Goal: Register for event/course

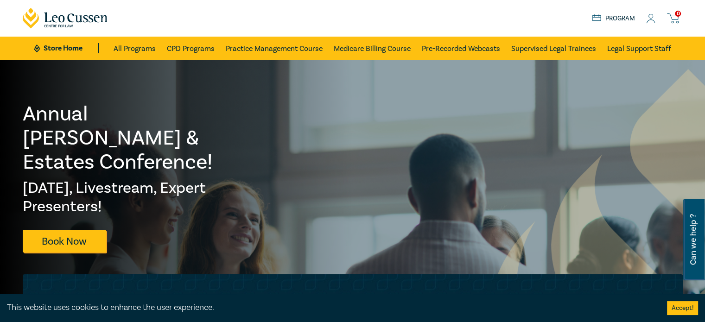
click at [449, 18] on div "0 $ NaN Store Home About us Program 0" at bounding box center [352, 18] width 671 height 37
click at [614, 13] on link "Program" at bounding box center [612, 18] width 43 height 10
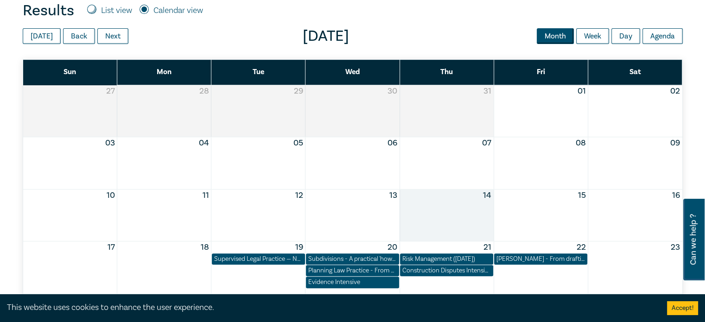
scroll to position [463, 0]
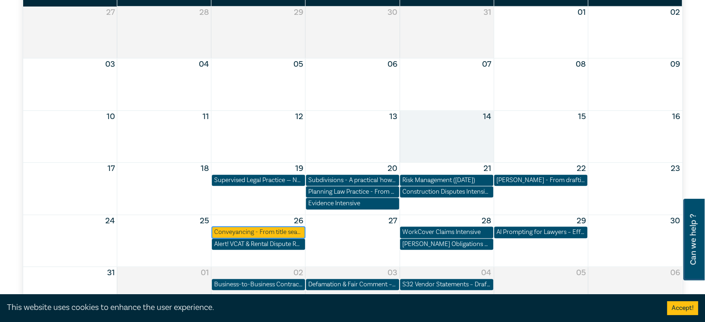
click at [291, 227] on div "Conveyancing - From title search to settlement ([DATE])" at bounding box center [258, 231] width 88 height 9
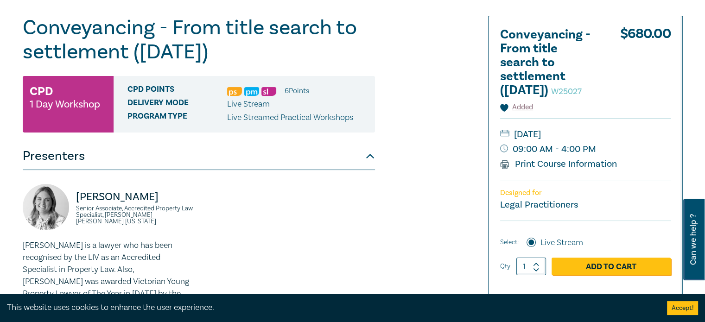
scroll to position [93, 0]
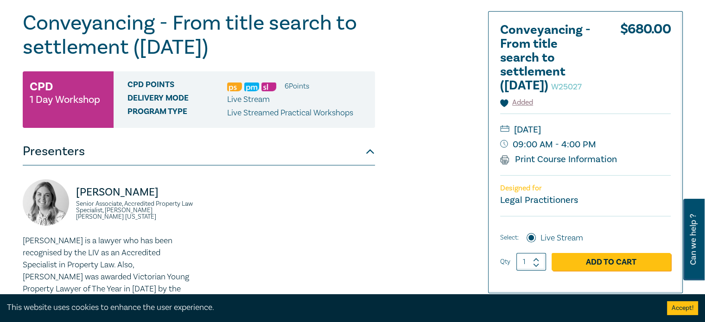
click at [694, 310] on button "Accept!" at bounding box center [682, 308] width 31 height 14
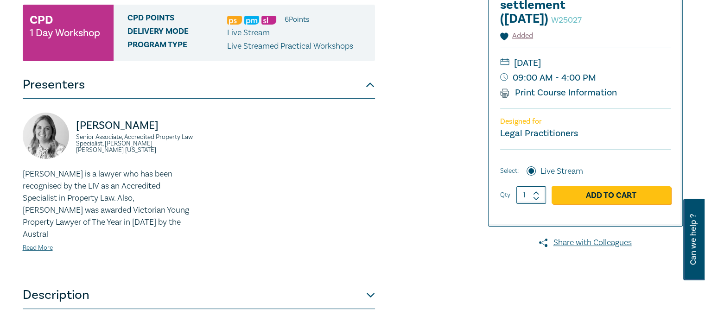
scroll to position [185, 0]
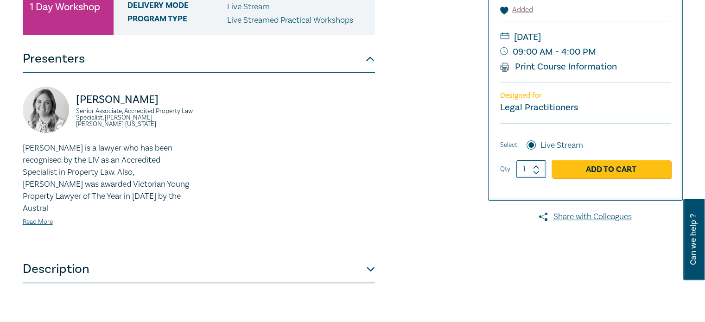
click at [376, 259] on div "Conveyancing - From title search to settlement ([DATE]) W25027 CPD 1 Day Worksh…" at bounding box center [240, 149] width 447 height 463
click at [365, 255] on button "Description" at bounding box center [199, 269] width 352 height 28
